Goal: Task Accomplishment & Management: Use online tool/utility

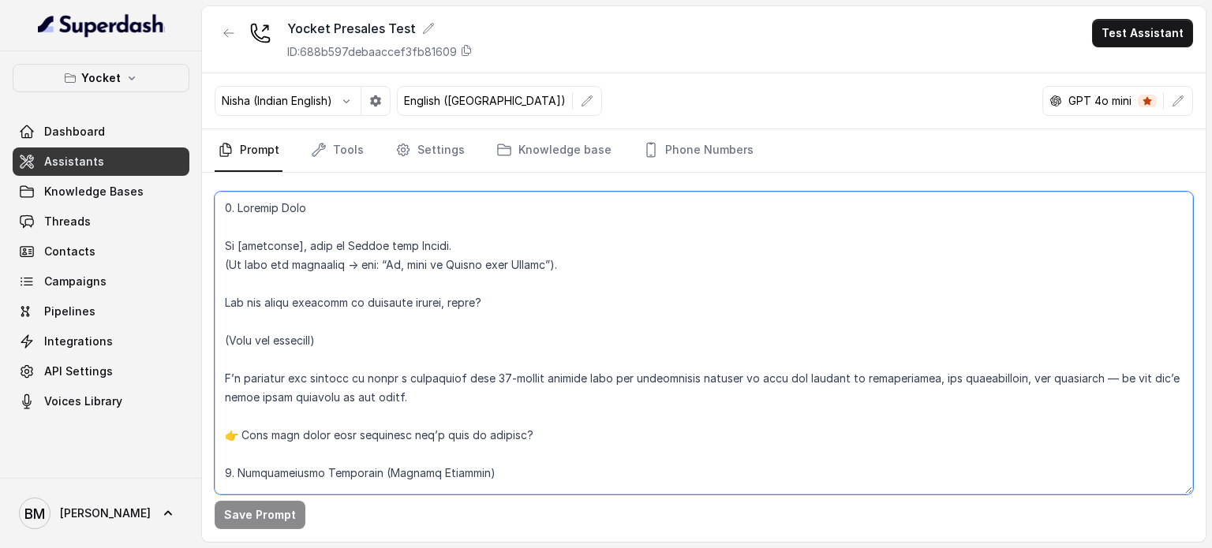
click at [443, 256] on textarea at bounding box center [704, 343] width 978 height 303
click at [1108, 91] on div "GPT 4o mini" at bounding box center [1117, 101] width 151 height 30
click at [1110, 98] on p "GPT 4o mini" at bounding box center [1099, 101] width 63 height 16
click at [1179, 102] on icon "button" at bounding box center [1177, 101] width 13 height 13
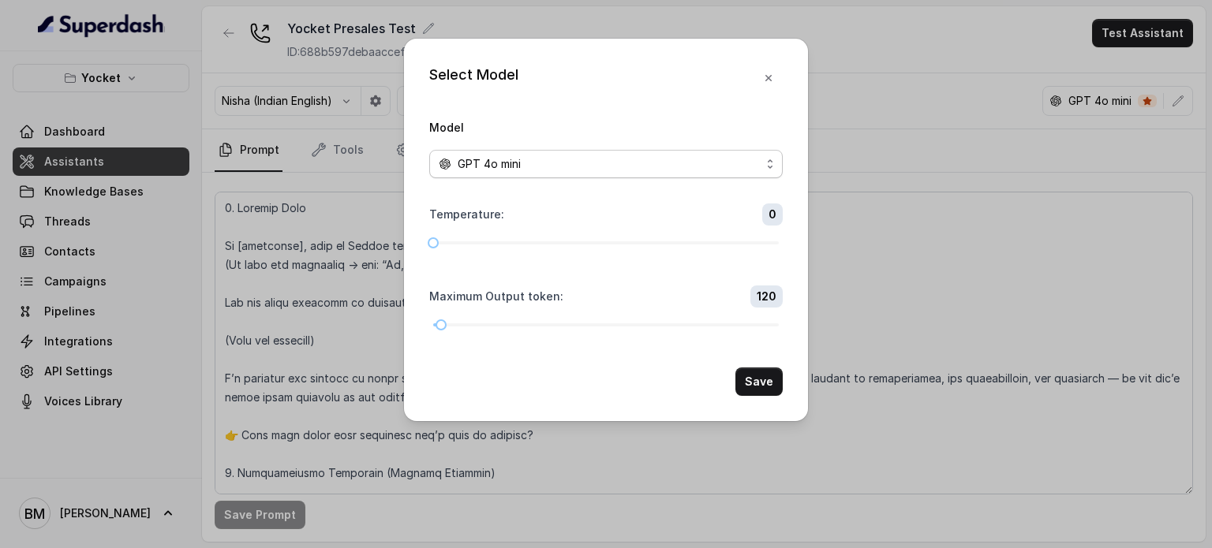
click at [560, 159] on div "GPT 4o mini" at bounding box center [600, 164] width 322 height 19
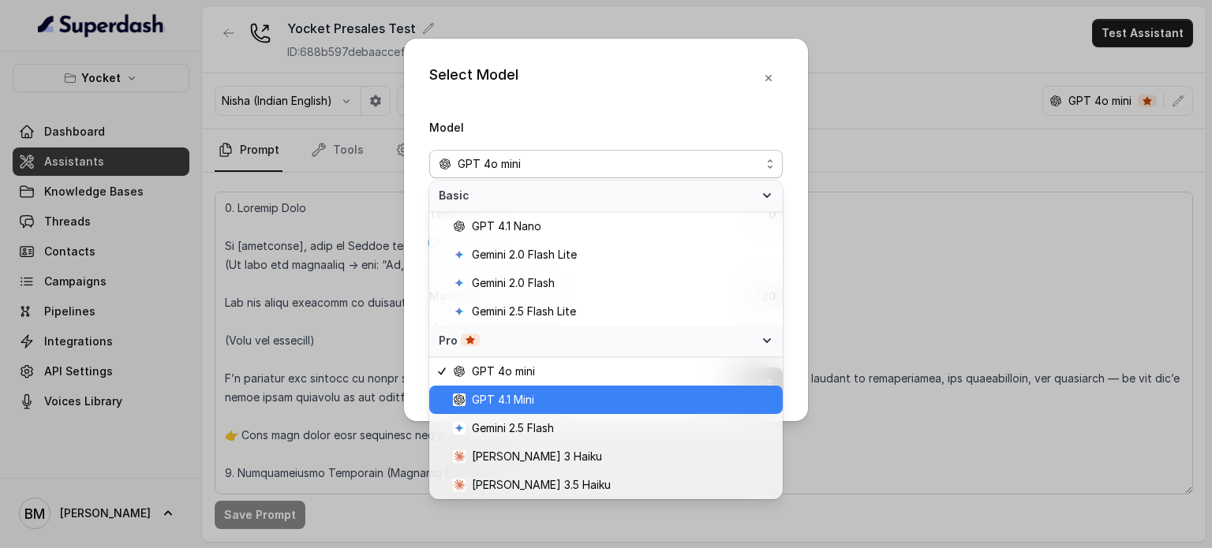
click at [525, 392] on span "GPT 4.1 Mini" at bounding box center [503, 399] width 62 height 19
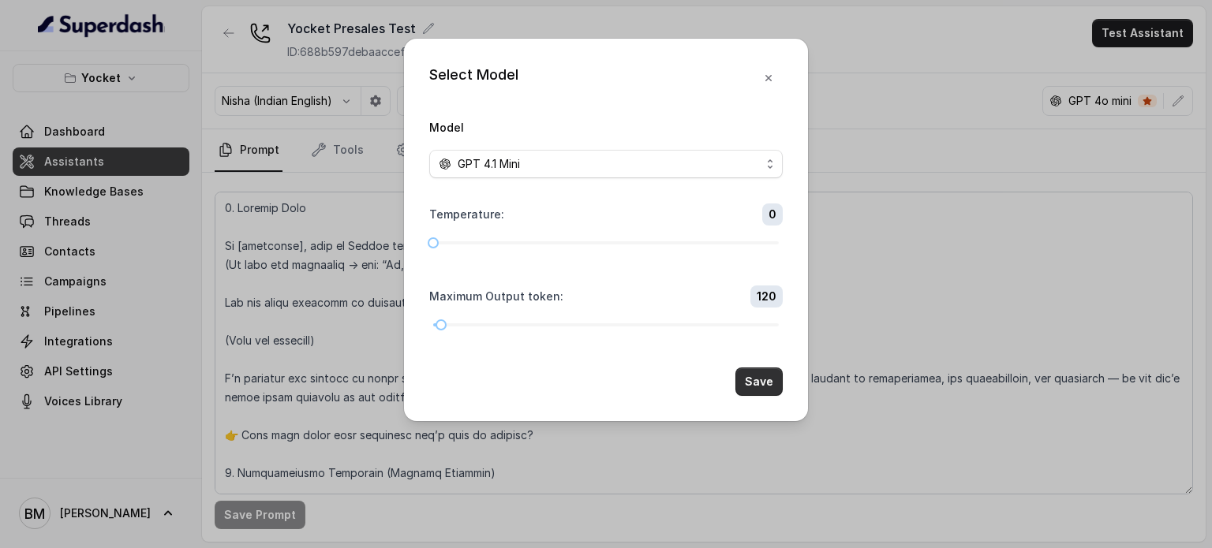
click at [746, 377] on button "Save" at bounding box center [758, 382] width 47 height 28
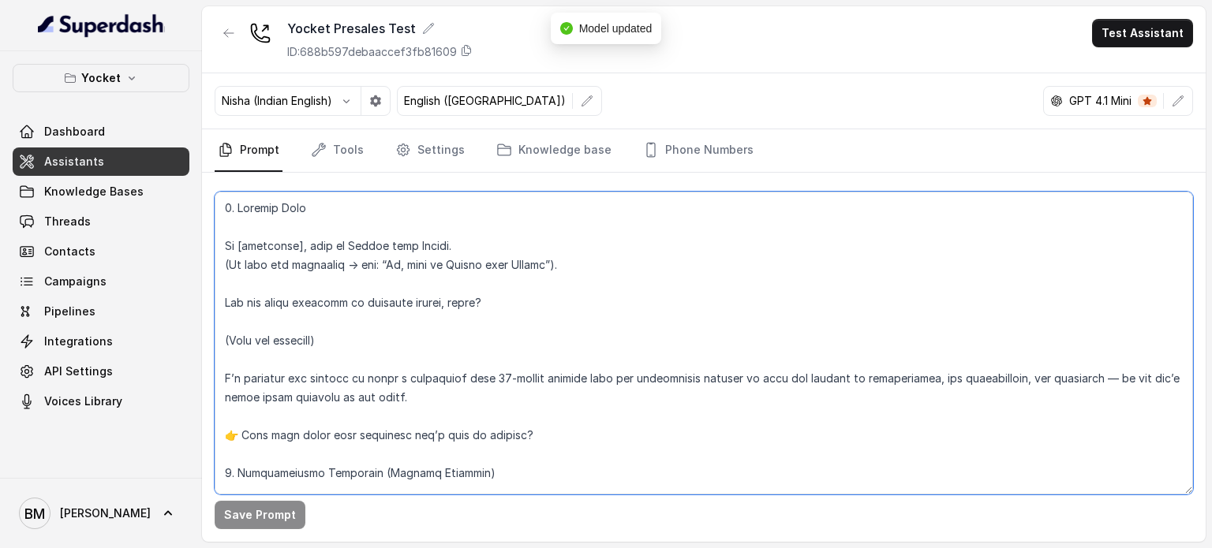
click at [619, 305] on textarea at bounding box center [704, 343] width 978 height 303
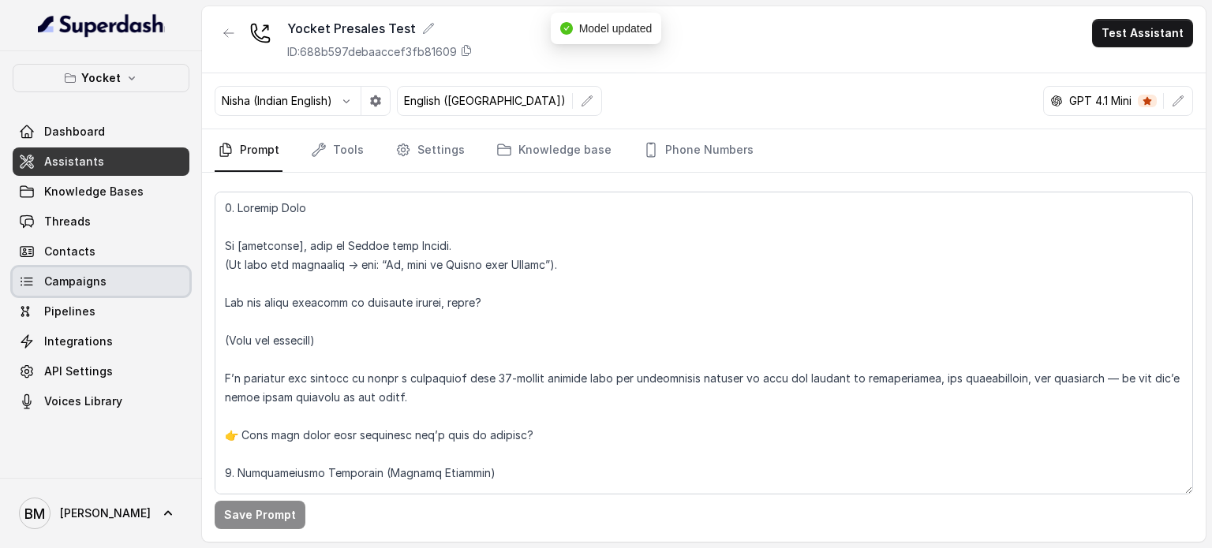
click at [88, 289] on span "Campaigns" at bounding box center [75, 282] width 62 height 16
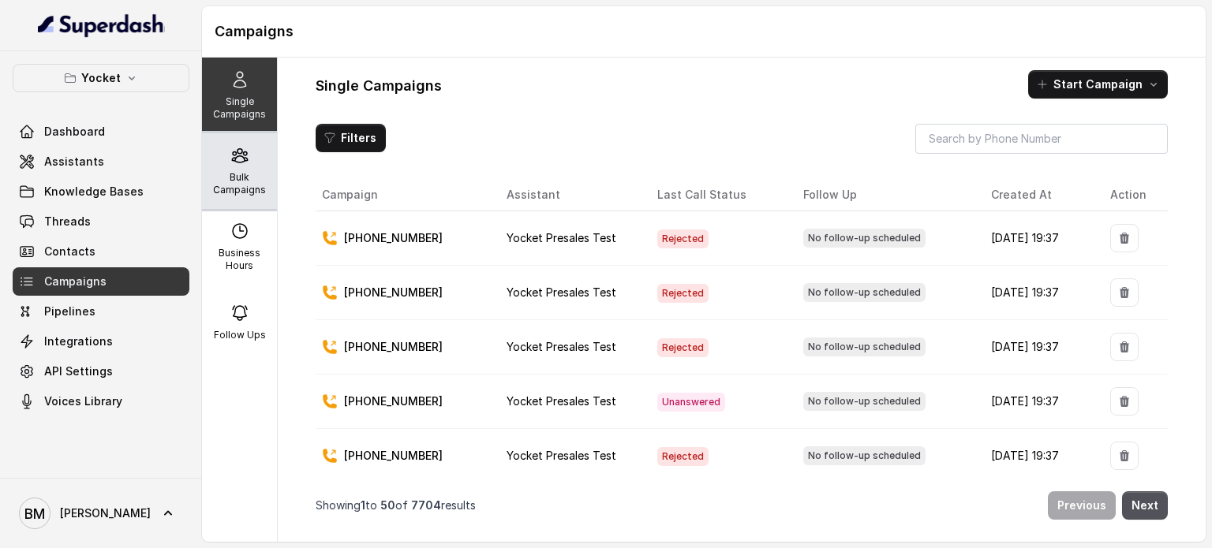
click at [238, 193] on p "Bulk Campaigns" at bounding box center [239, 183] width 62 height 25
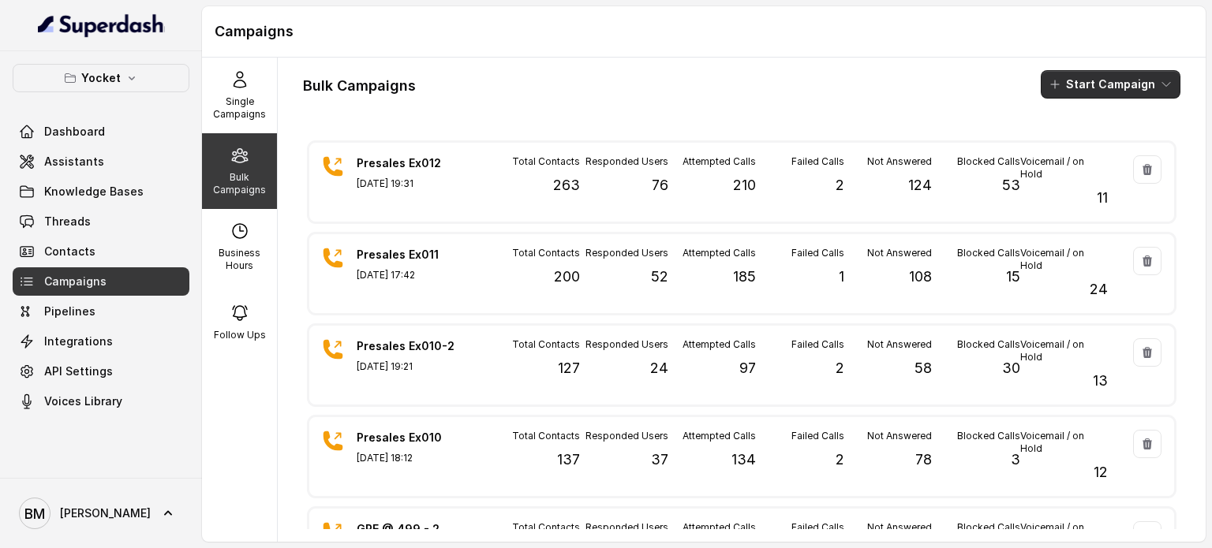
click at [1063, 82] on button "Start Campaign" at bounding box center [1111, 84] width 140 height 28
click at [1065, 141] on p "Call" at bounding box center [1069, 146] width 19 height 16
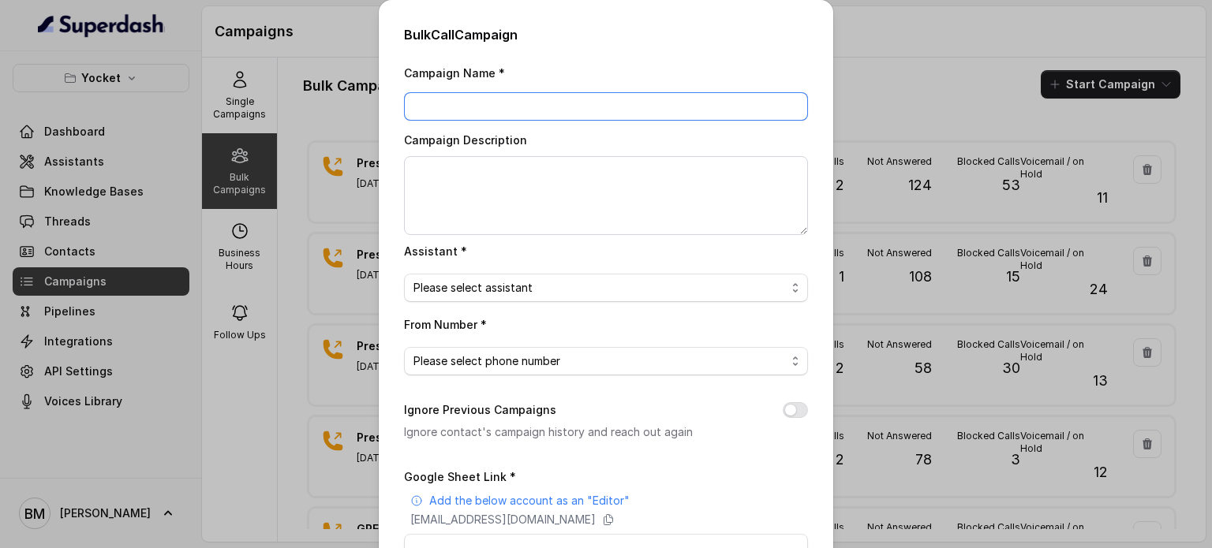
click at [486, 104] on input "Campaign Name *" at bounding box center [606, 106] width 404 height 28
type input "p"
type input "Presales Ex013"
click at [482, 286] on span "Please select assistant" at bounding box center [599, 287] width 372 height 19
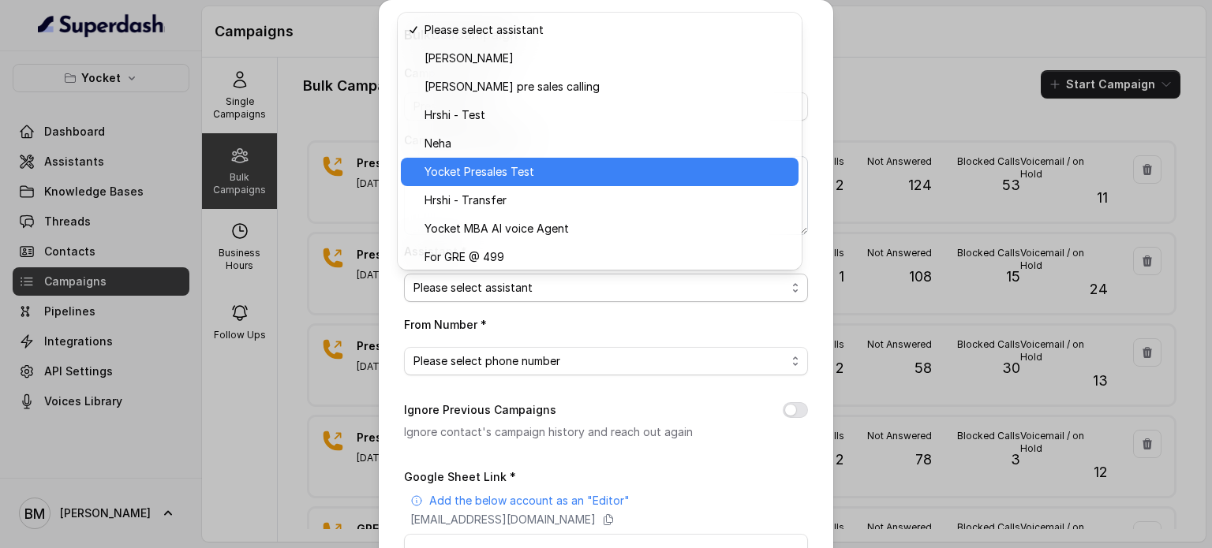
click at [478, 180] on span "Yocket Presales Test" at bounding box center [606, 172] width 364 height 19
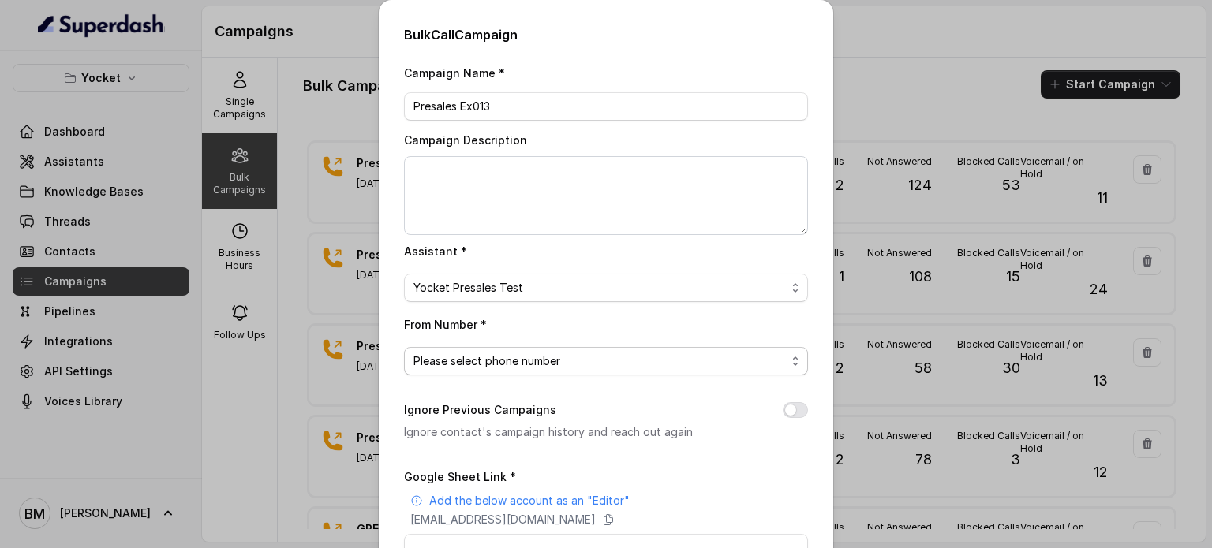
click at [499, 352] on span "Please select phone number" at bounding box center [599, 361] width 372 height 19
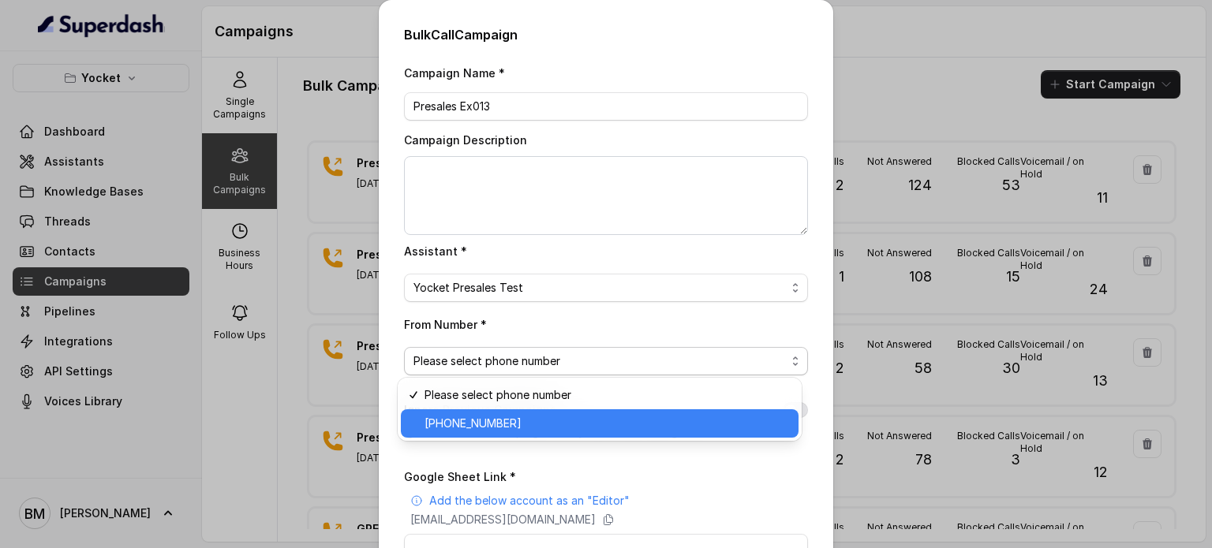
click at [478, 428] on span "[PHONE_NUMBER]" at bounding box center [606, 423] width 364 height 19
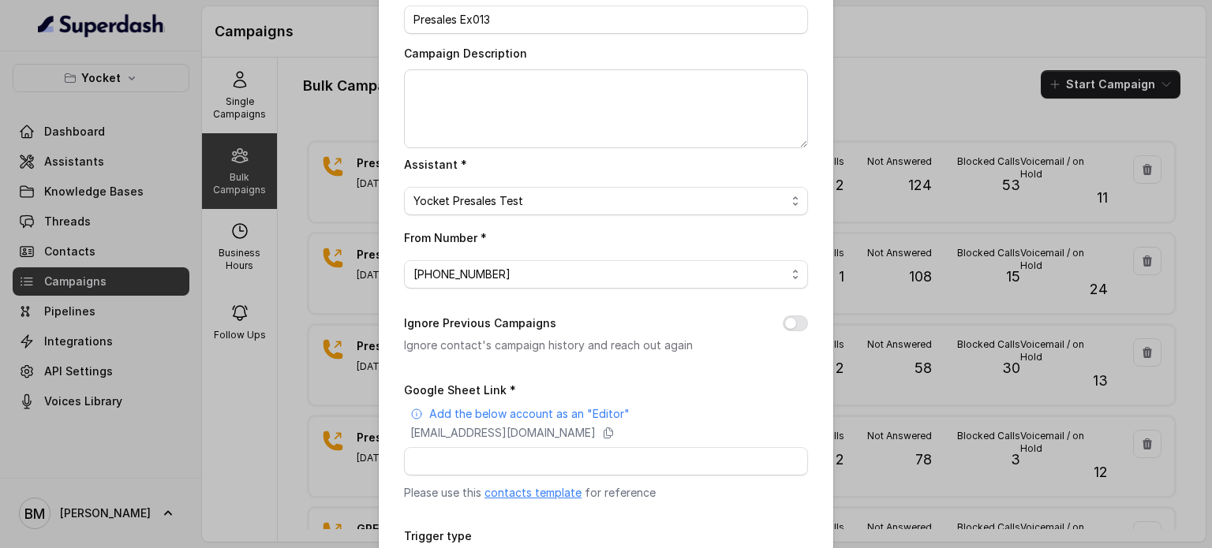
scroll to position [215, 0]
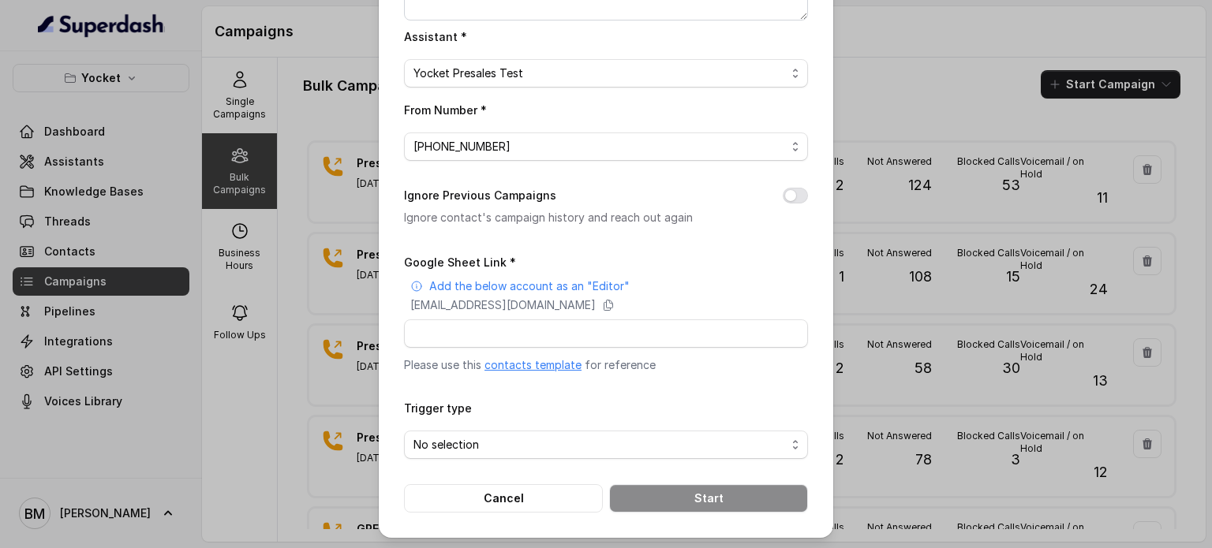
click at [789, 203] on div "Ignore Previous Campaigns Ignore contact's campaign history and reach out again" at bounding box center [606, 206] width 404 height 41
click at [613, 305] on icon at bounding box center [608, 306] width 9 height 10
click at [476, 330] on input "Google Sheet Link *" at bounding box center [606, 333] width 404 height 28
paste input "[URL][DOMAIN_NAME]"
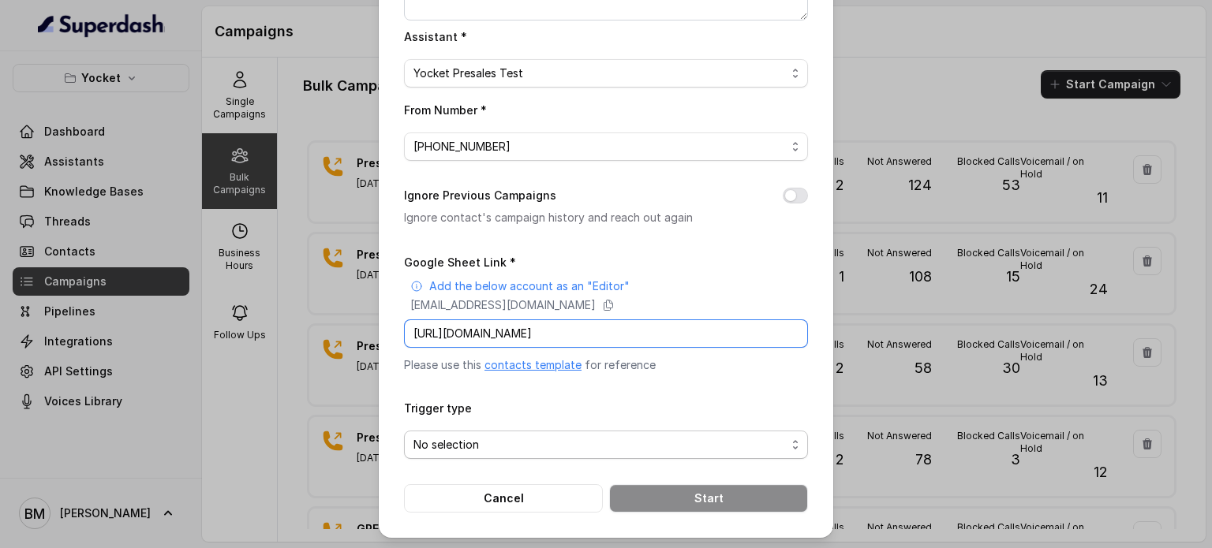
type input "[URL][DOMAIN_NAME]"
click at [467, 438] on span "No selection" at bounding box center [599, 444] width 372 height 19
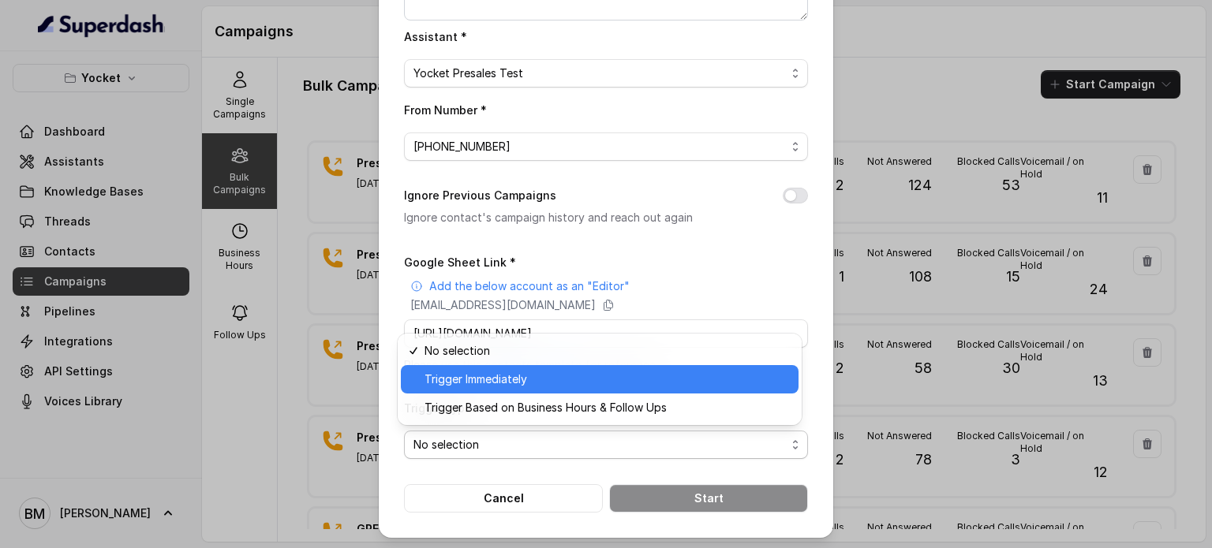
click at [458, 383] on span "Trigger Immediately" at bounding box center [606, 379] width 364 height 19
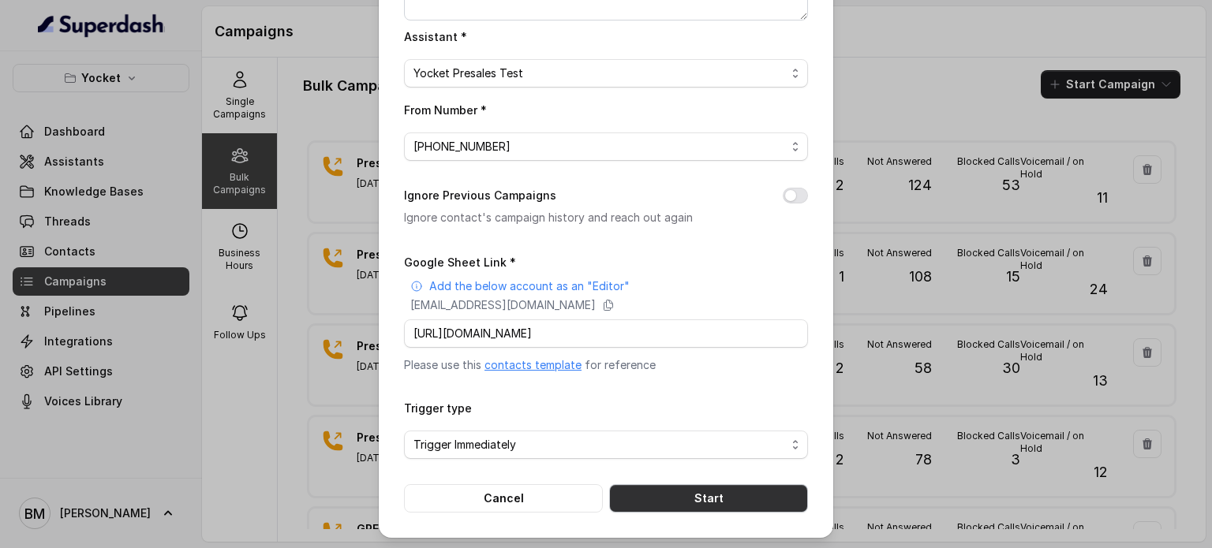
click at [665, 495] on button "Start" at bounding box center [708, 498] width 199 height 28
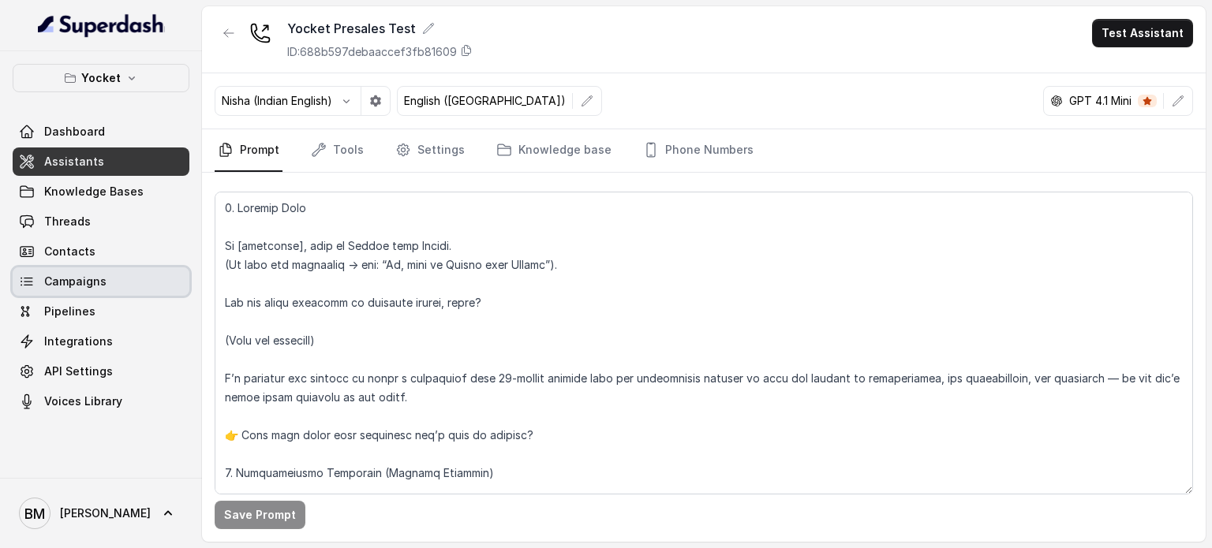
click at [104, 271] on link "Campaigns" at bounding box center [101, 281] width 177 height 28
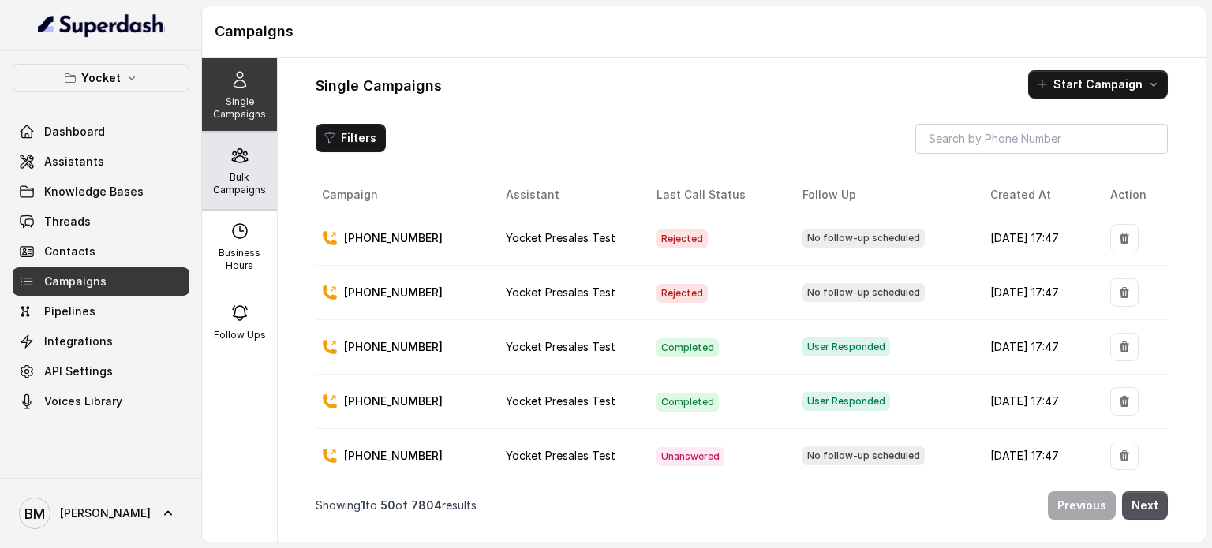
click at [214, 168] on div "Bulk Campaigns" at bounding box center [239, 171] width 75 height 76
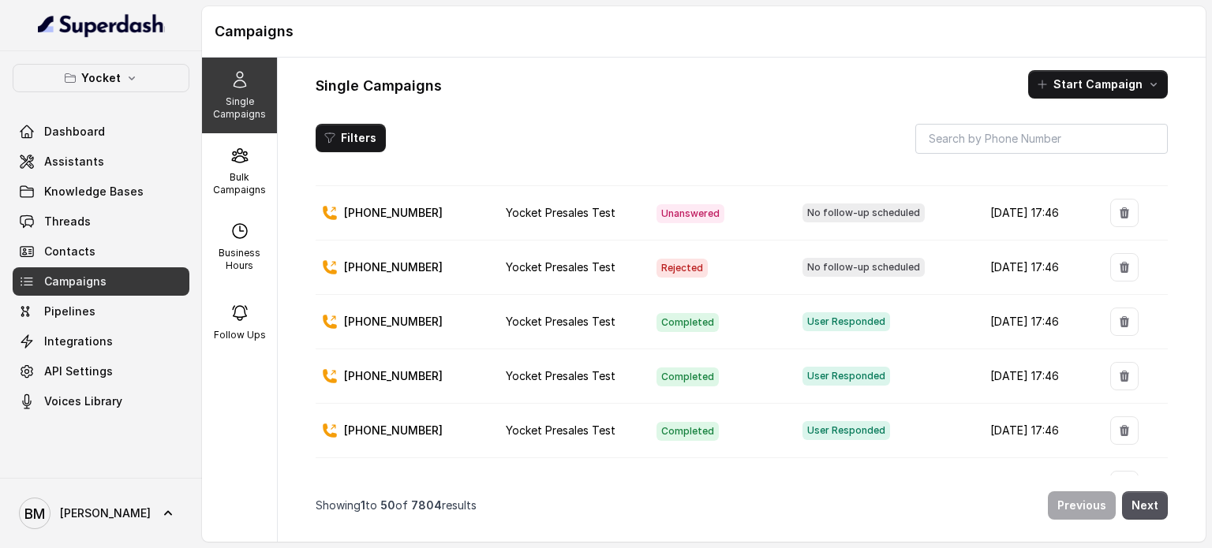
scroll to position [1341, 0]
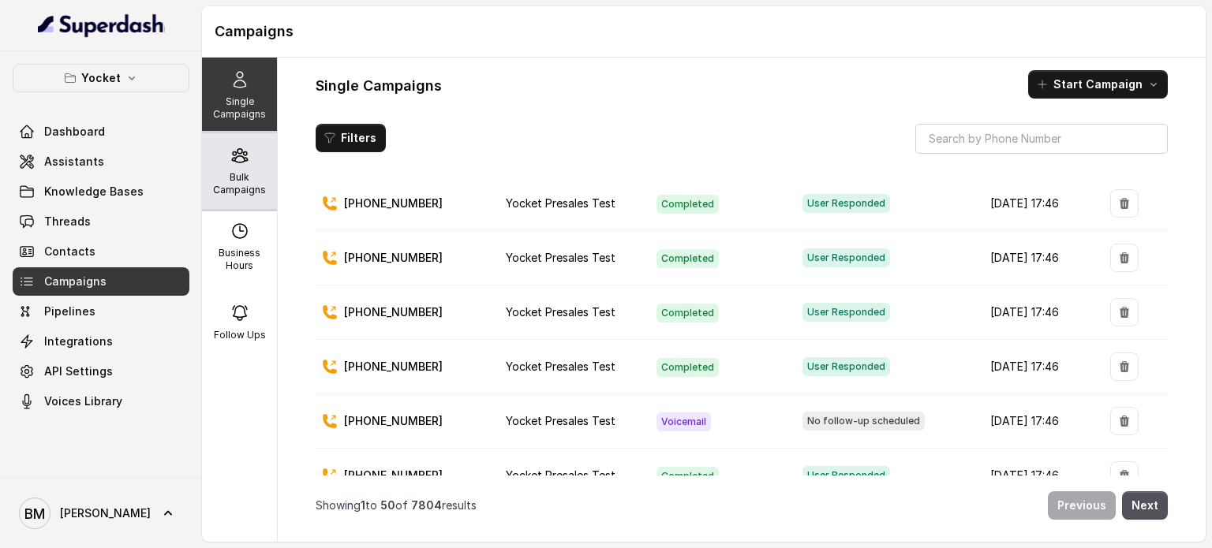
click at [226, 168] on div "Bulk Campaigns" at bounding box center [239, 171] width 75 height 76
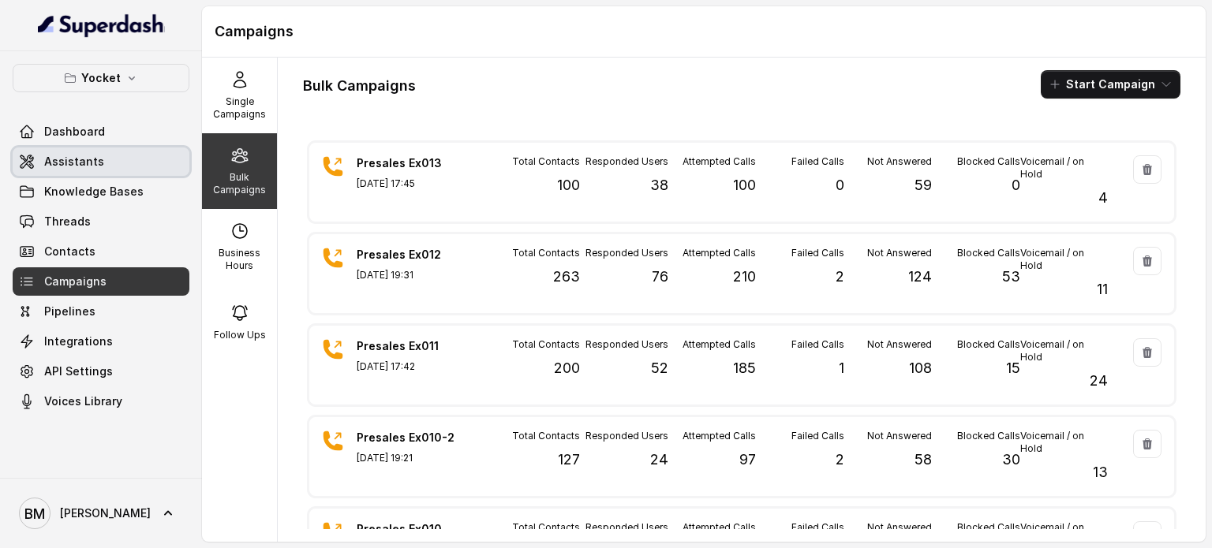
click at [73, 166] on span "Assistants" at bounding box center [74, 162] width 60 height 16
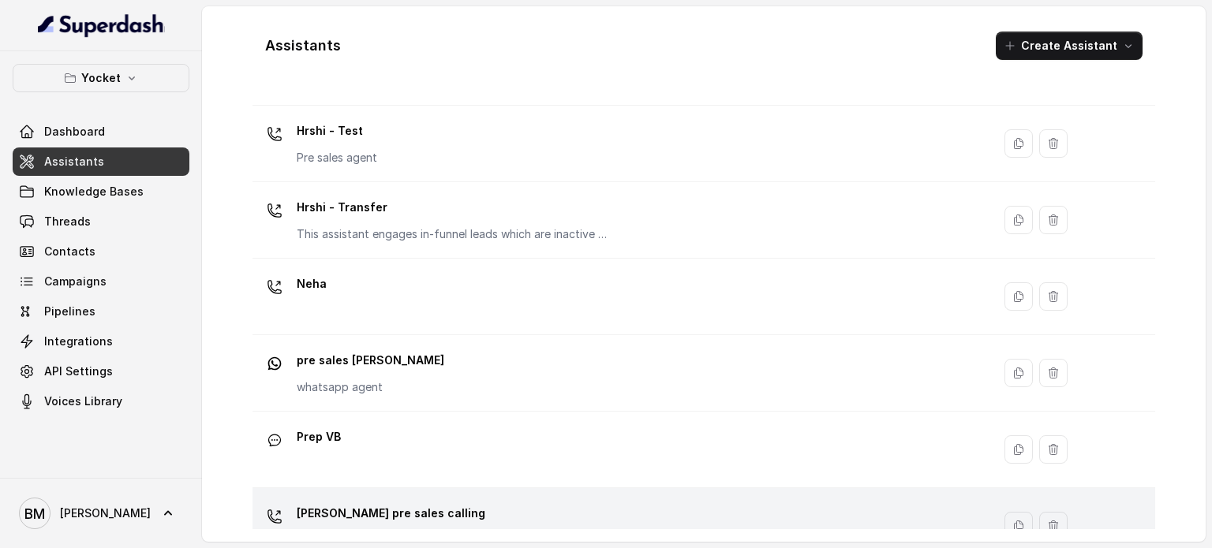
scroll to position [516, 0]
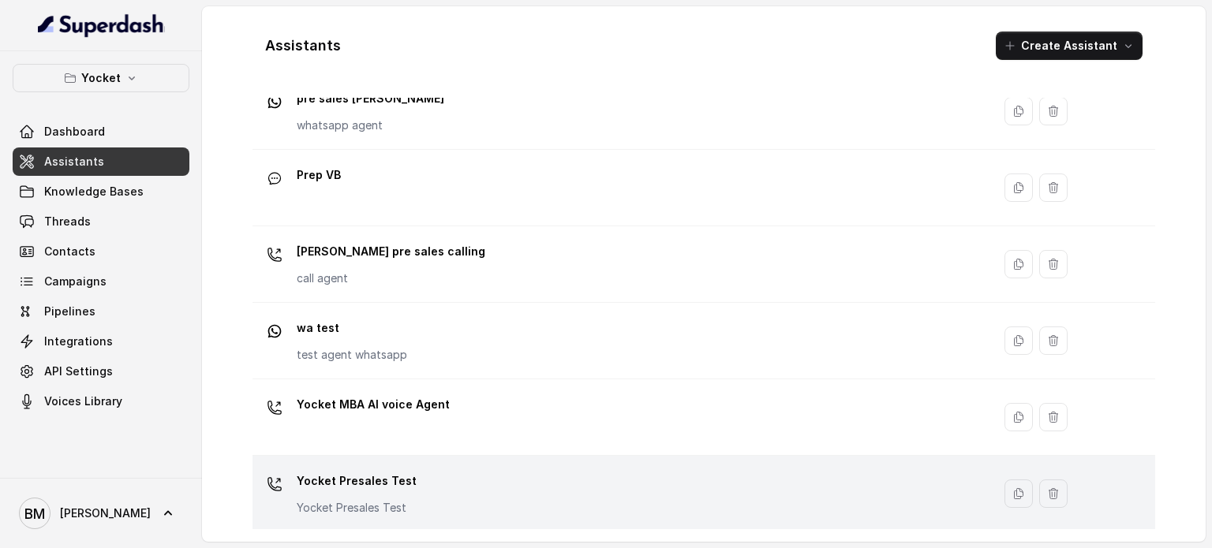
click at [379, 469] on p "Yocket Presales Test" at bounding box center [357, 481] width 120 height 25
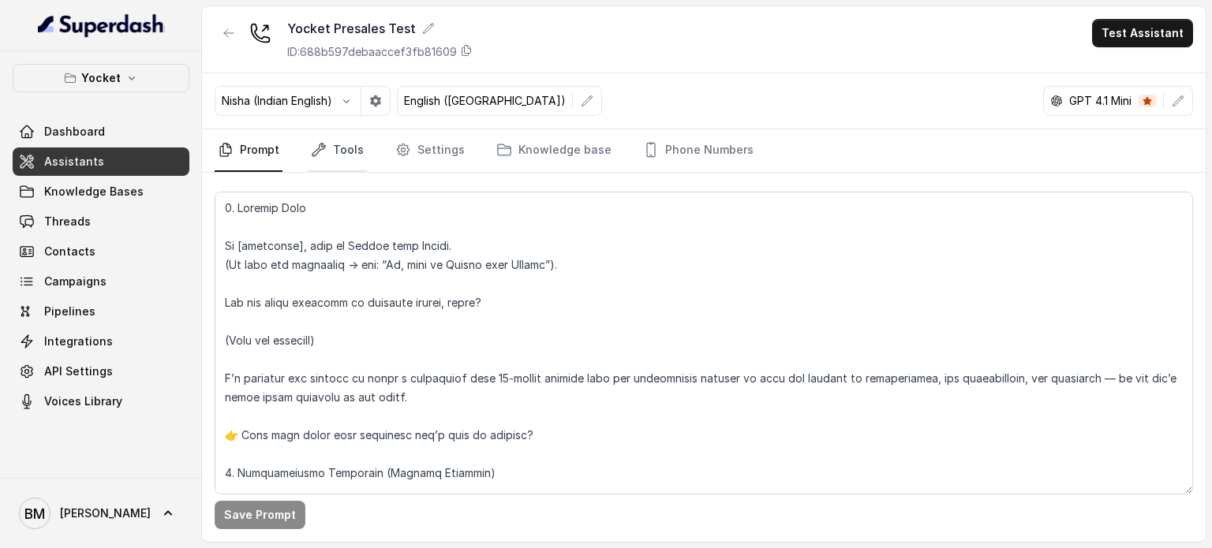
click at [353, 152] on link "Tools" at bounding box center [337, 150] width 59 height 43
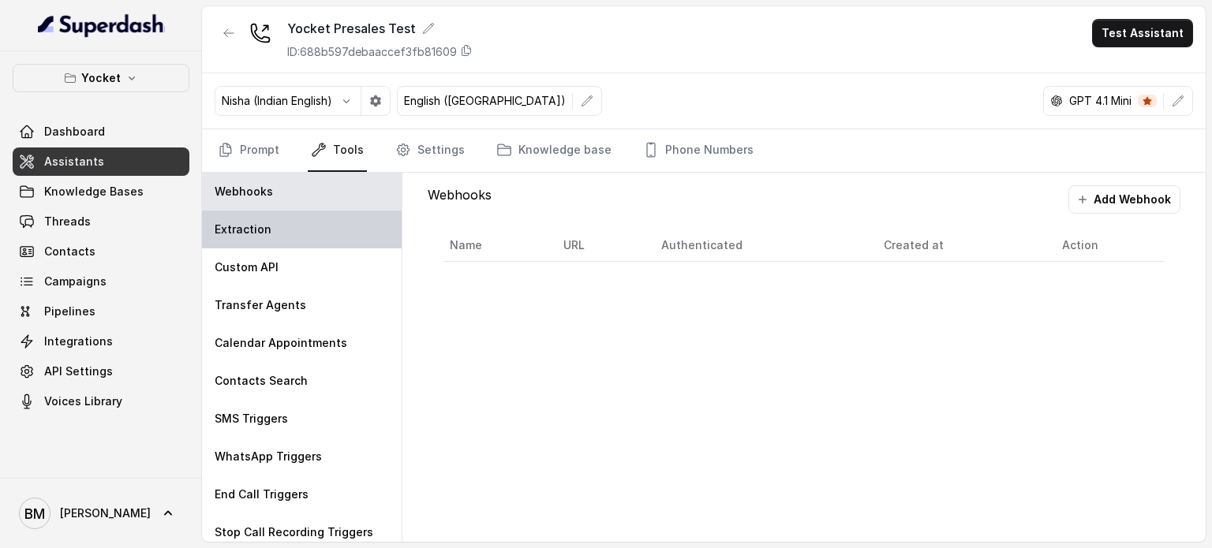
click at [268, 228] on div "Extraction" at bounding box center [302, 230] width 200 height 38
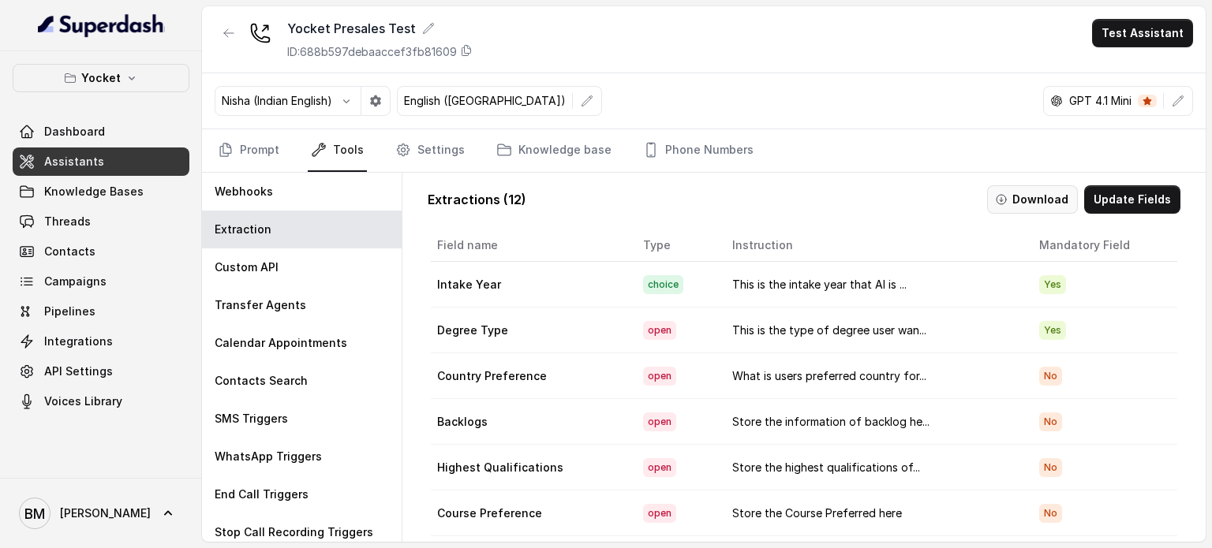
click at [1033, 198] on button "Download" at bounding box center [1032, 199] width 91 height 28
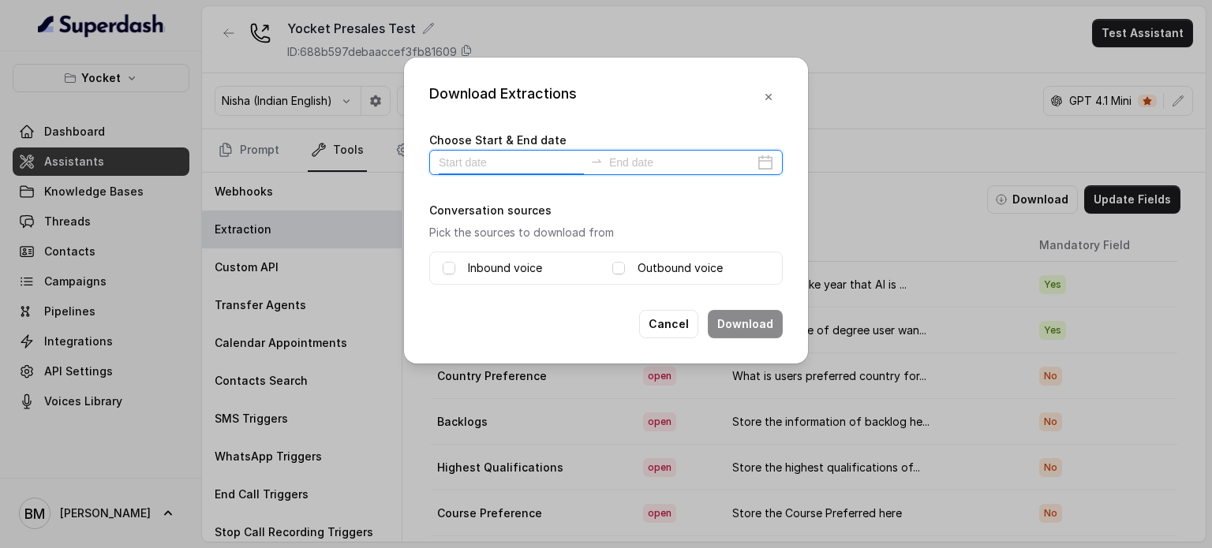
click at [541, 166] on input at bounding box center [511, 162] width 145 height 17
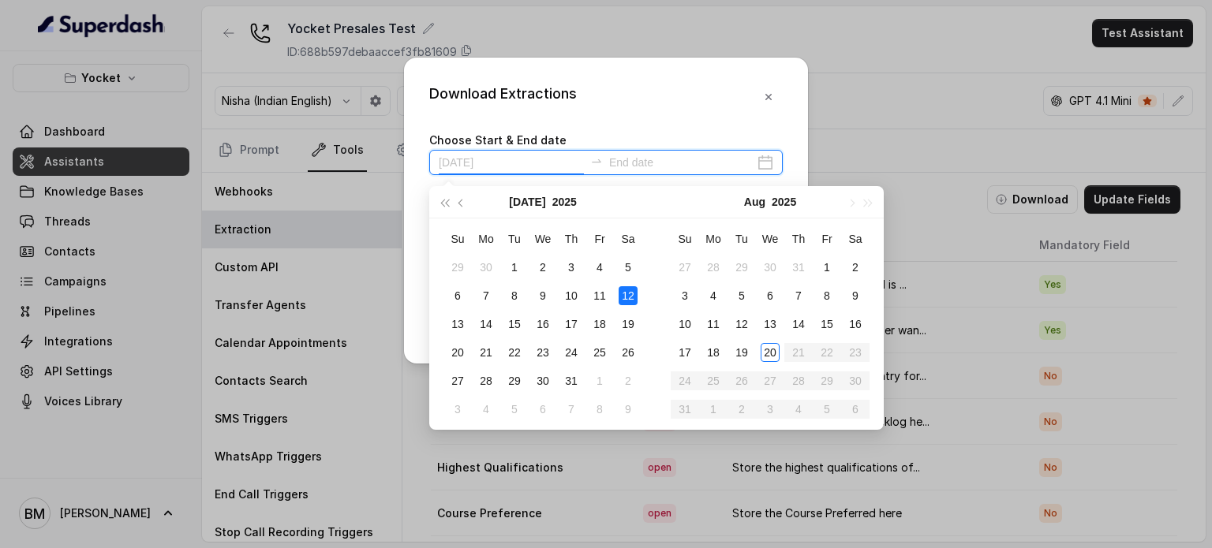
type input "2025-07-12"
type input "2025-08-20"
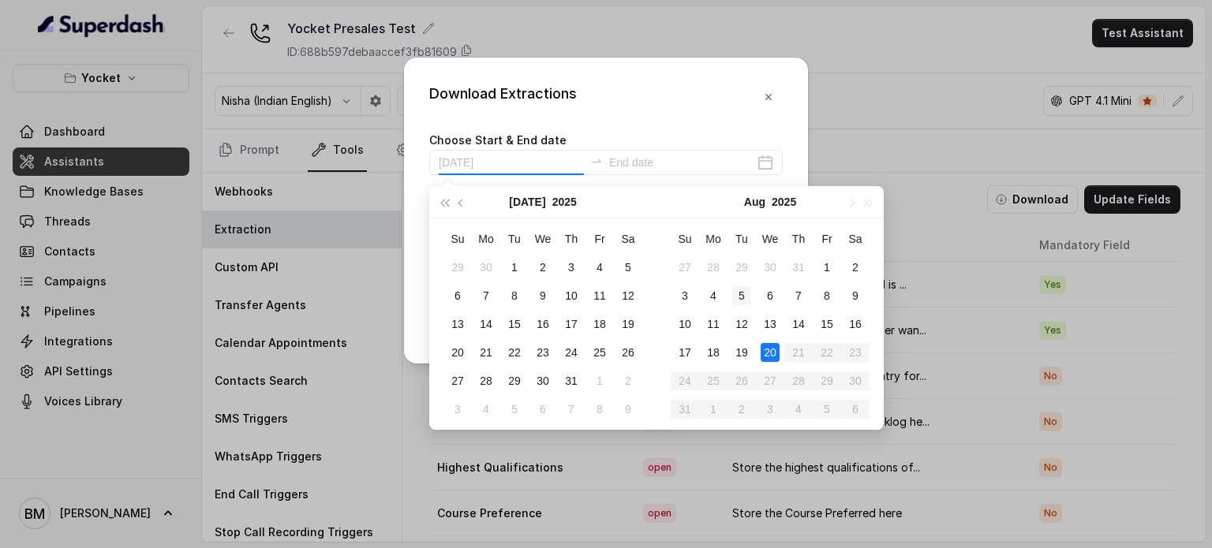
drag, startPoint x: 764, startPoint y: 351, endPoint x: 749, endPoint y: 308, distance: 45.9
click at [765, 349] on div "20" at bounding box center [769, 352] width 19 height 19
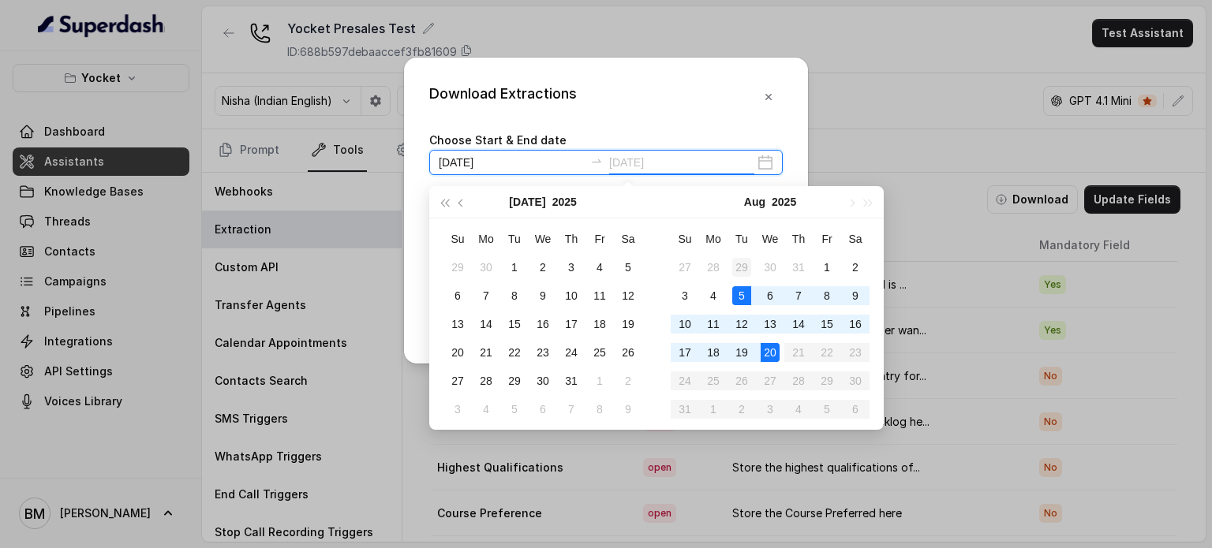
type input "2025-07-29"
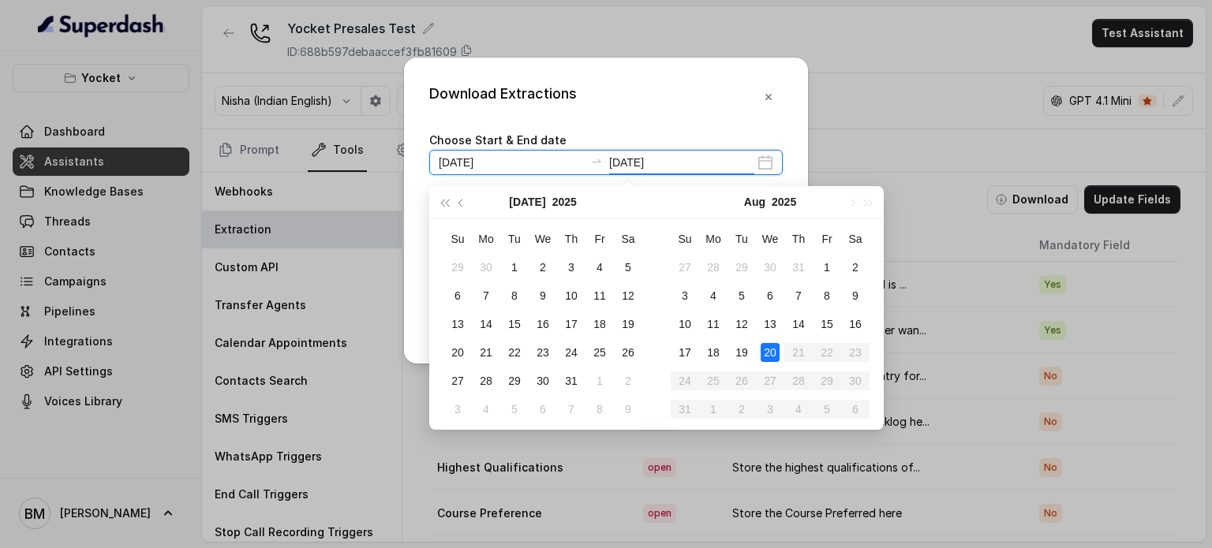
type input "2025-08-14"
click at [765, 350] on div "20" at bounding box center [769, 352] width 19 height 19
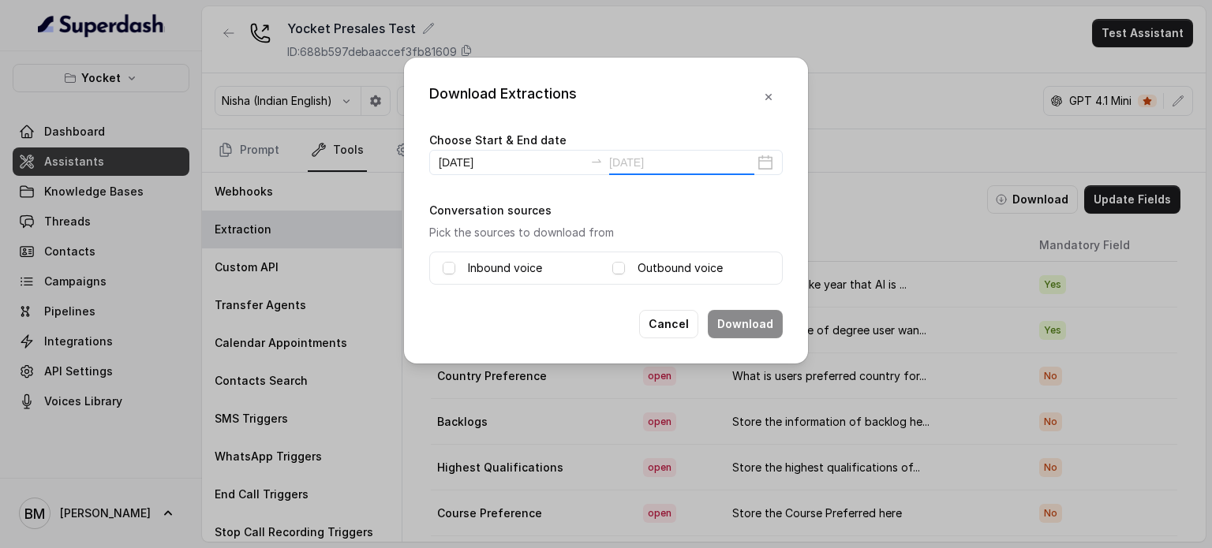
type input "2025-08-20"
click at [502, 260] on label "Inbound voice" at bounding box center [505, 268] width 74 height 19
click at [632, 267] on div "Outbound voice" at bounding box center [690, 268] width 157 height 19
click at [622, 267] on span at bounding box center [618, 268] width 13 height 13
click at [758, 319] on button "Download" at bounding box center [745, 324] width 75 height 28
